Goal: Task Accomplishment & Management: Complete application form

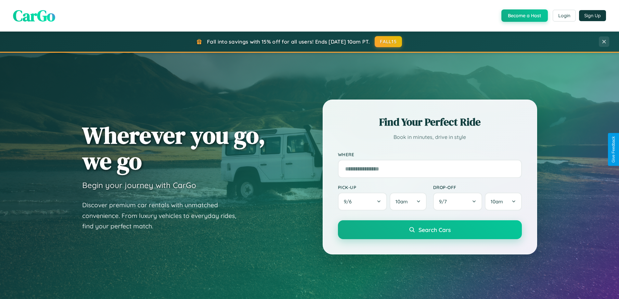
scroll to position [280, 0]
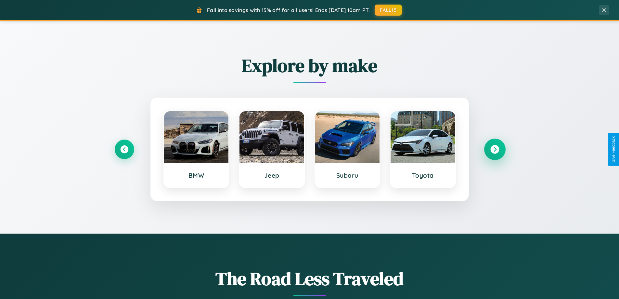
click at [495, 149] on icon at bounding box center [494, 149] width 9 height 9
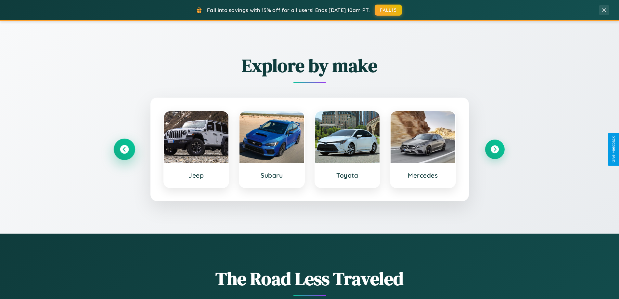
click at [124, 149] on icon at bounding box center [124, 149] width 9 height 9
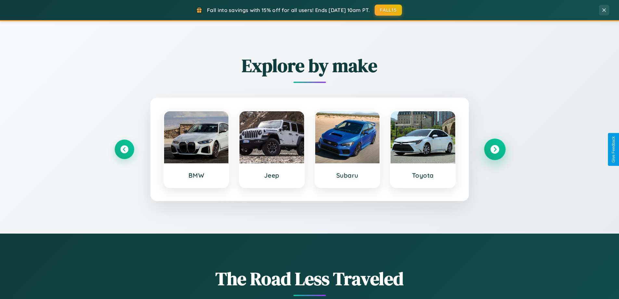
click at [495, 149] on icon at bounding box center [494, 149] width 9 height 9
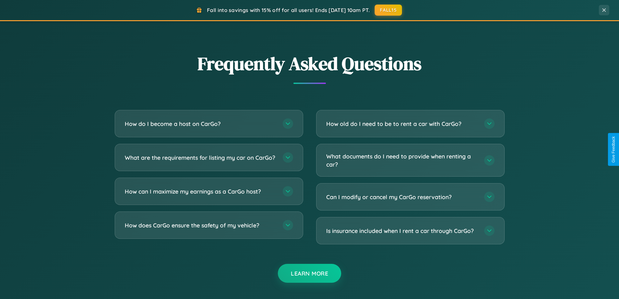
scroll to position [1251, 0]
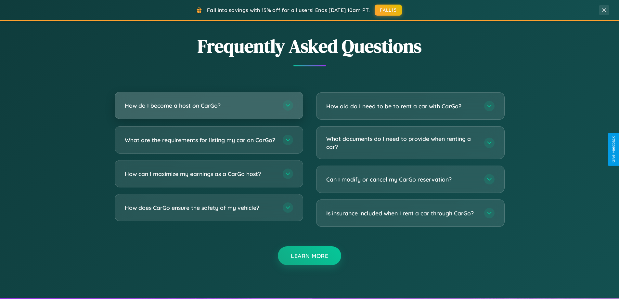
click at [209, 105] on h3 "How do I become a host on CarGo?" at bounding box center [200, 105] width 151 height 8
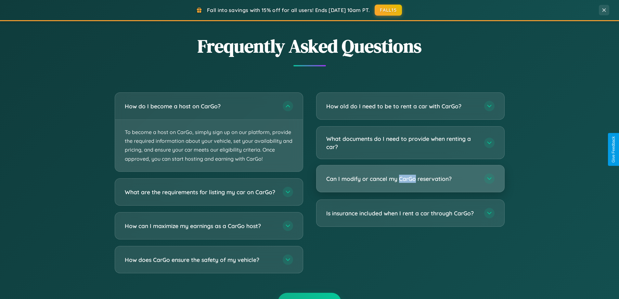
click at [410, 179] on h3 "Can I modify or cancel my CarGo reservation?" at bounding box center [401, 179] width 151 height 8
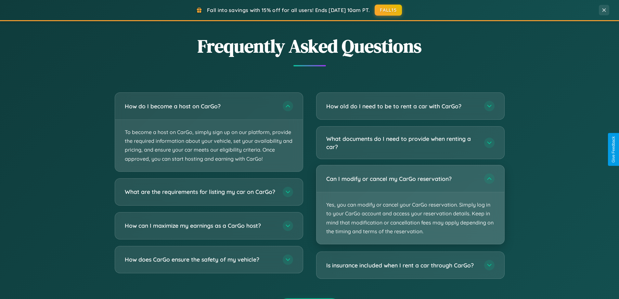
click at [410, 204] on p "Yes, you can modify or cancel your CarGo reservation. Simply log in to your Car…" at bounding box center [411, 218] width 188 height 52
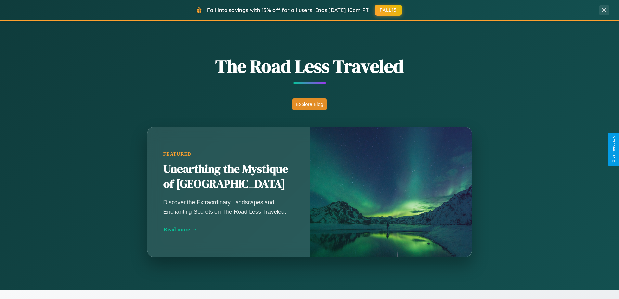
scroll to position [447, 0]
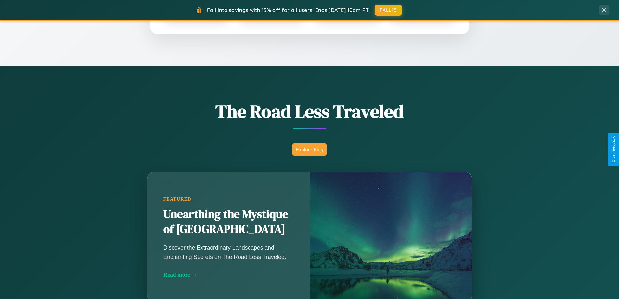
click at [309, 149] on button "Explore Blog" at bounding box center [309, 149] width 34 height 12
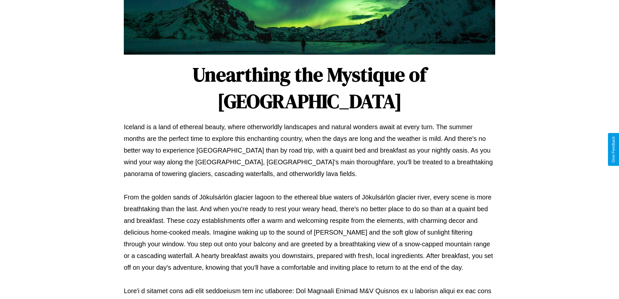
scroll to position [210, 0]
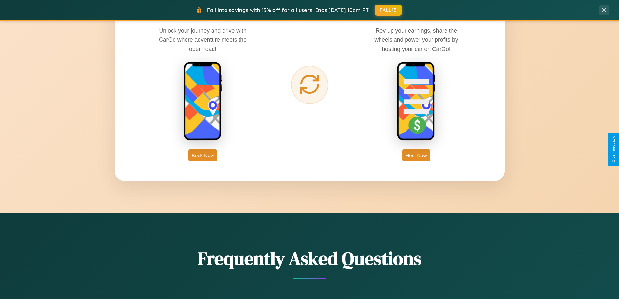
scroll to position [1044, 0]
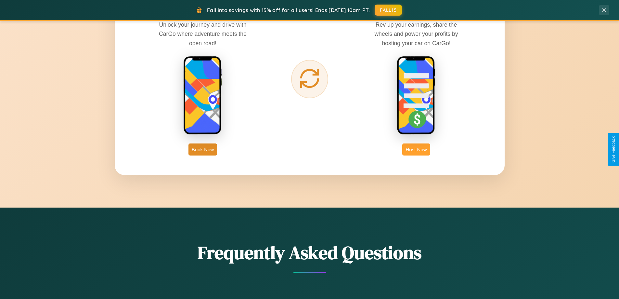
click at [416, 149] on button "Host Now" at bounding box center [416, 149] width 28 height 12
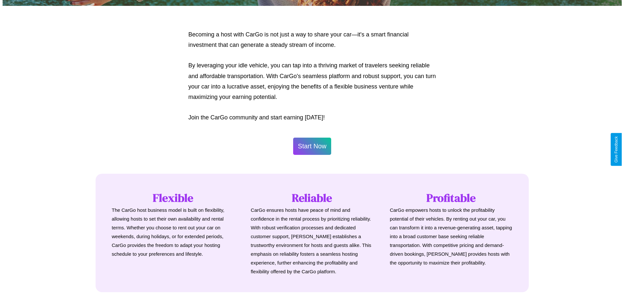
scroll to position [314, 0]
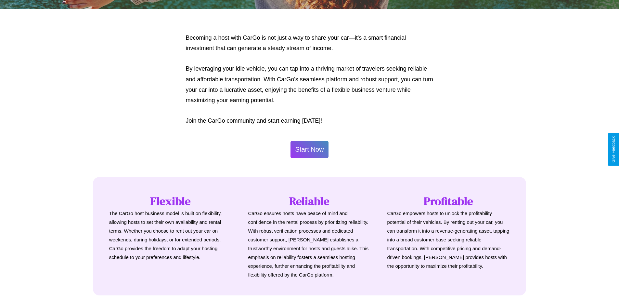
click at [309, 149] on button "Start Now" at bounding box center [310, 149] width 38 height 17
